Goal: Find specific page/section: Find specific page/section

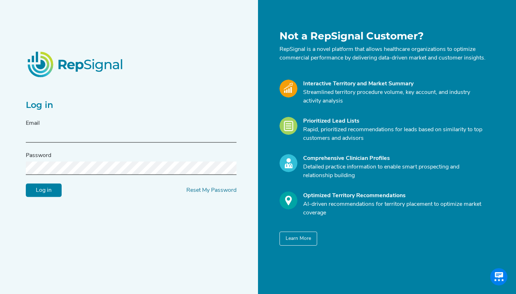
click at [53, 146] on form "Email Password Log in Reset My Password" at bounding box center [131, 158] width 211 height 78
click at [125, 132] on div "Email" at bounding box center [131, 131] width 211 height 24
click at [119, 138] on input "text" at bounding box center [131, 135] width 211 height 13
paste input "[EMAIL_ADDRESS][DOMAIN_NAME]"
type input "[EMAIL_ADDRESS][DOMAIN_NAME]"
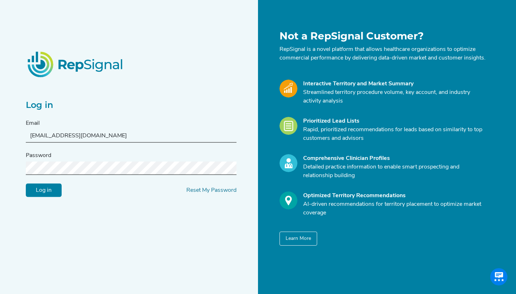
click at [30, 196] on input "Log in" at bounding box center [44, 190] width 36 height 14
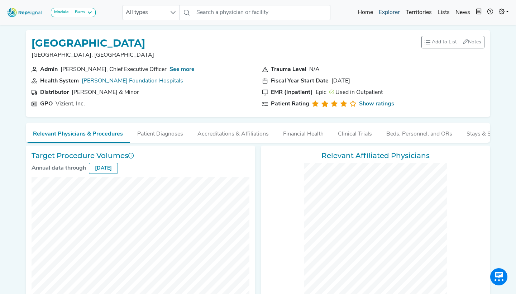
click at [388, 23] on nav "Module Barrx Barrx Bravo & Digitrapper ERCP & Cholangioscopy EUS & Related Proc…" at bounding box center [258, 12] width 516 height 25
checkbox input "false"
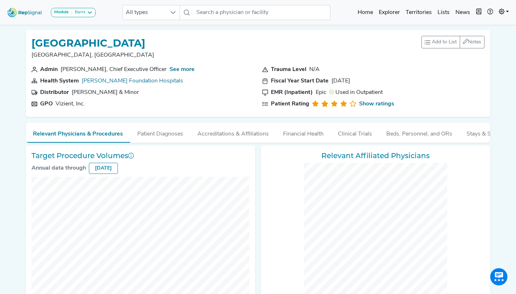
checkbox input "false"
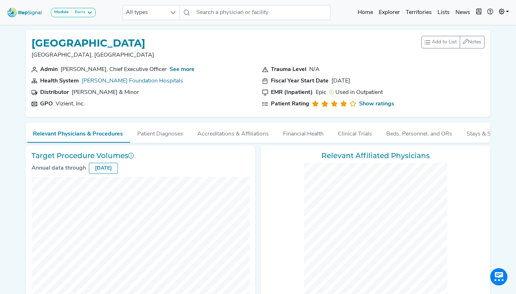
checkbox input "false"
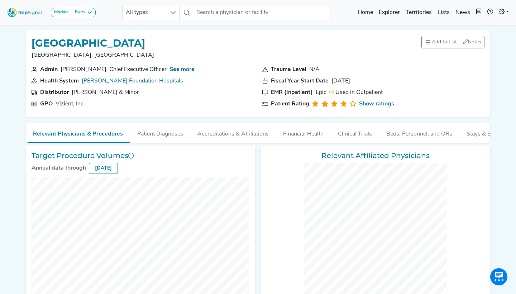
checkbox input "false"
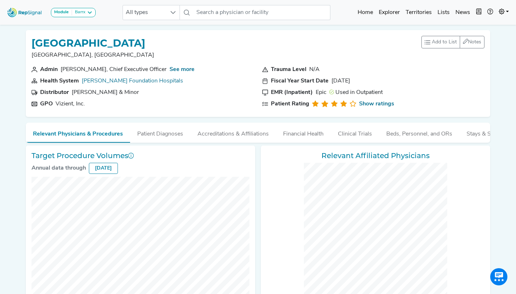
checkbox input "false"
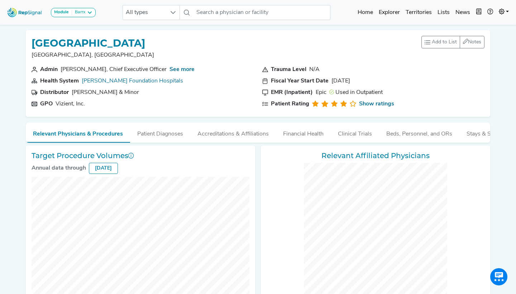
checkbox input "false"
click at [393, 24] on nav "Module Barrx Barrx Bravo & Digitrapper ERCP & Cholangioscopy EUS & Related Proc…" at bounding box center [258, 12] width 516 height 25
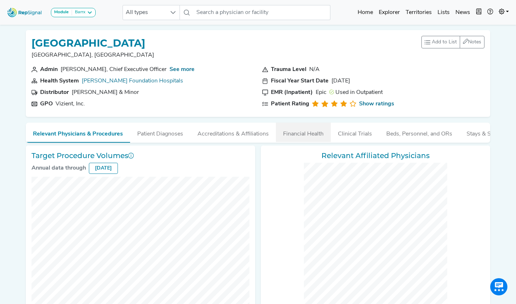
click at [308, 127] on button "Financial Health" at bounding box center [303, 131] width 55 height 19
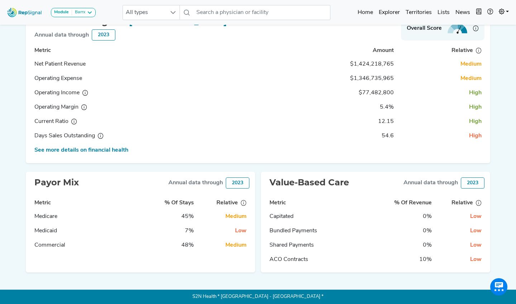
scroll to position [134, 0]
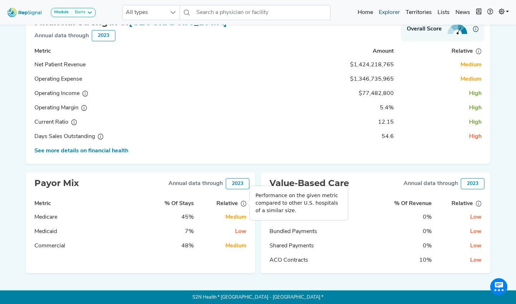
click at [389, 15] on link "Explorer" at bounding box center [389, 12] width 27 height 14
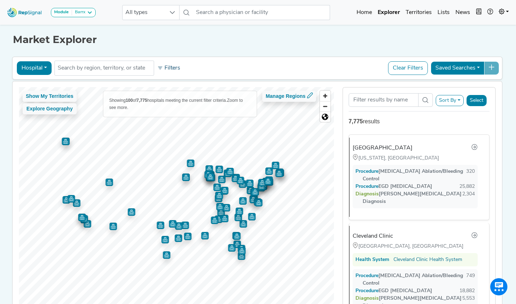
click at [166, 66] on button "Filters" at bounding box center [168, 68] width 27 height 12
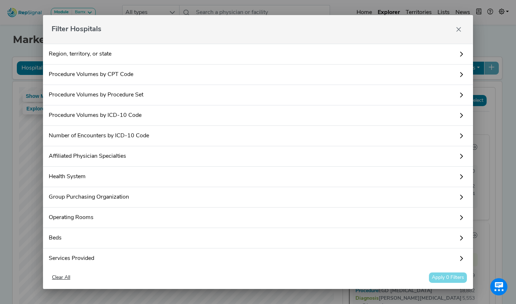
click at [465, 30] on div "Filter Hospitals" at bounding box center [258, 29] width 430 height 29
click at [455, 28] on button "Close" at bounding box center [458, 29] width 11 height 11
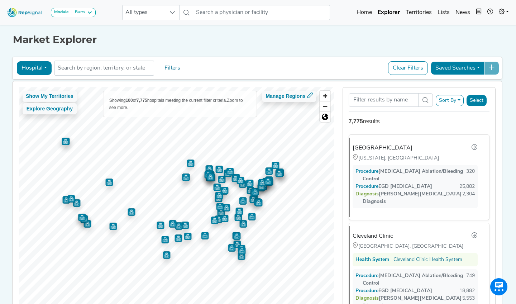
click at [94, 9] on button "Module Barrx" at bounding box center [73, 12] width 45 height 9
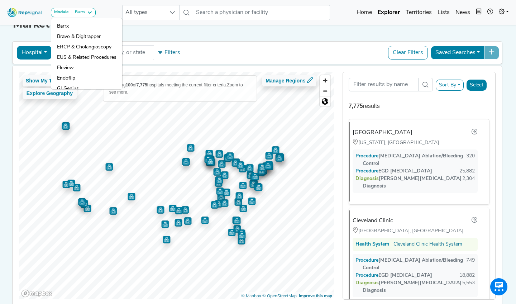
click at [210, 34] on div "Market Explorer Hospital Physician Hospital ASC Office Health System No results…" at bounding box center [257, 157] width 473 height 298
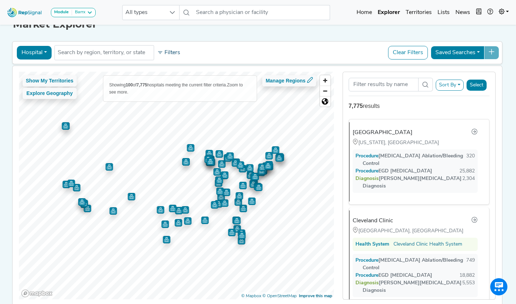
click at [172, 51] on button "Filters" at bounding box center [168, 53] width 27 height 12
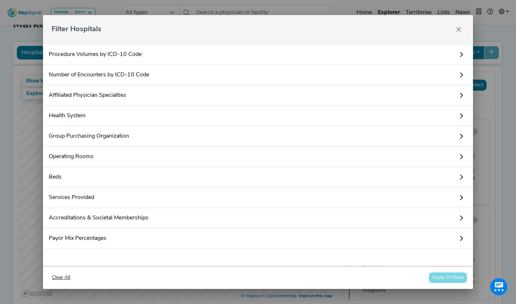
scroll to position [61, 0]
click at [102, 245] on link "Payor Mix Percentages" at bounding box center [258, 238] width 430 height 20
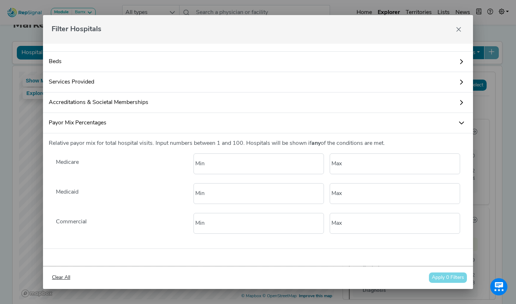
scroll to position [176, 0]
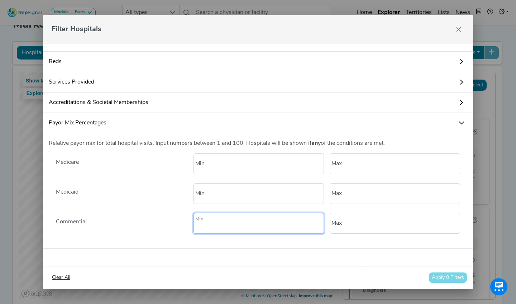
click at [271, 230] on input "number" at bounding box center [258, 223] width 130 height 21
type input "50"
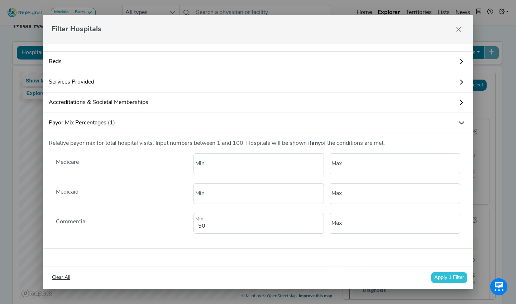
click at [340, 270] on div "Clear All Apply 1 Filter" at bounding box center [258, 277] width 430 height 23
click at [446, 277] on button "Apply 1 Filter" at bounding box center [449, 277] width 36 height 11
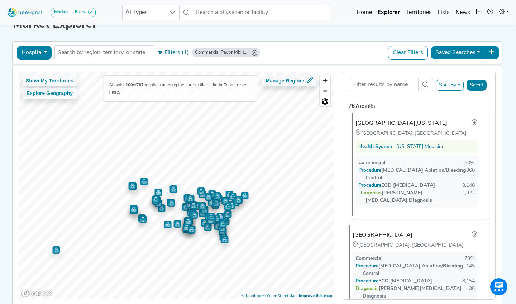
scroll to position [10, 0]
click at [448, 81] on button "Sort By" at bounding box center [449, 85] width 28 height 11
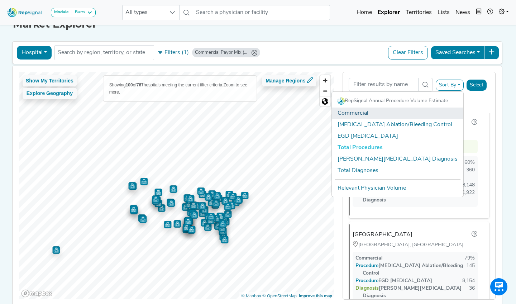
click at [439, 114] on link "Commercial" at bounding box center [397, 112] width 131 height 11
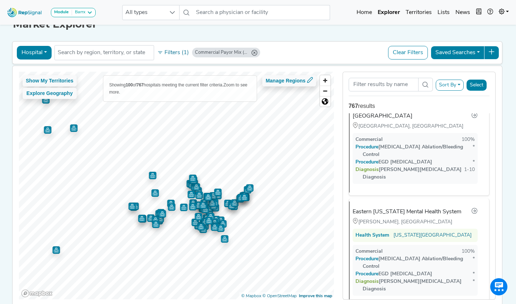
scroll to position [5420, 0]
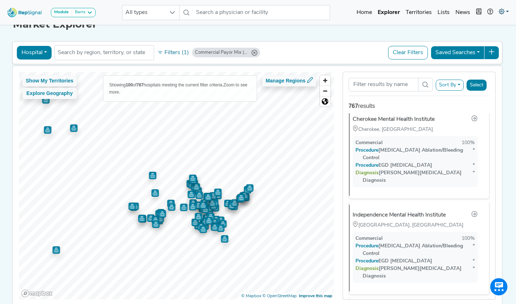
click at [503, 11] on icon at bounding box center [502, 12] width 6 height 6
click at [471, 43] on link "Admin" at bounding box center [482, 45] width 57 height 14
